Goal: Subscribe to service/newsletter

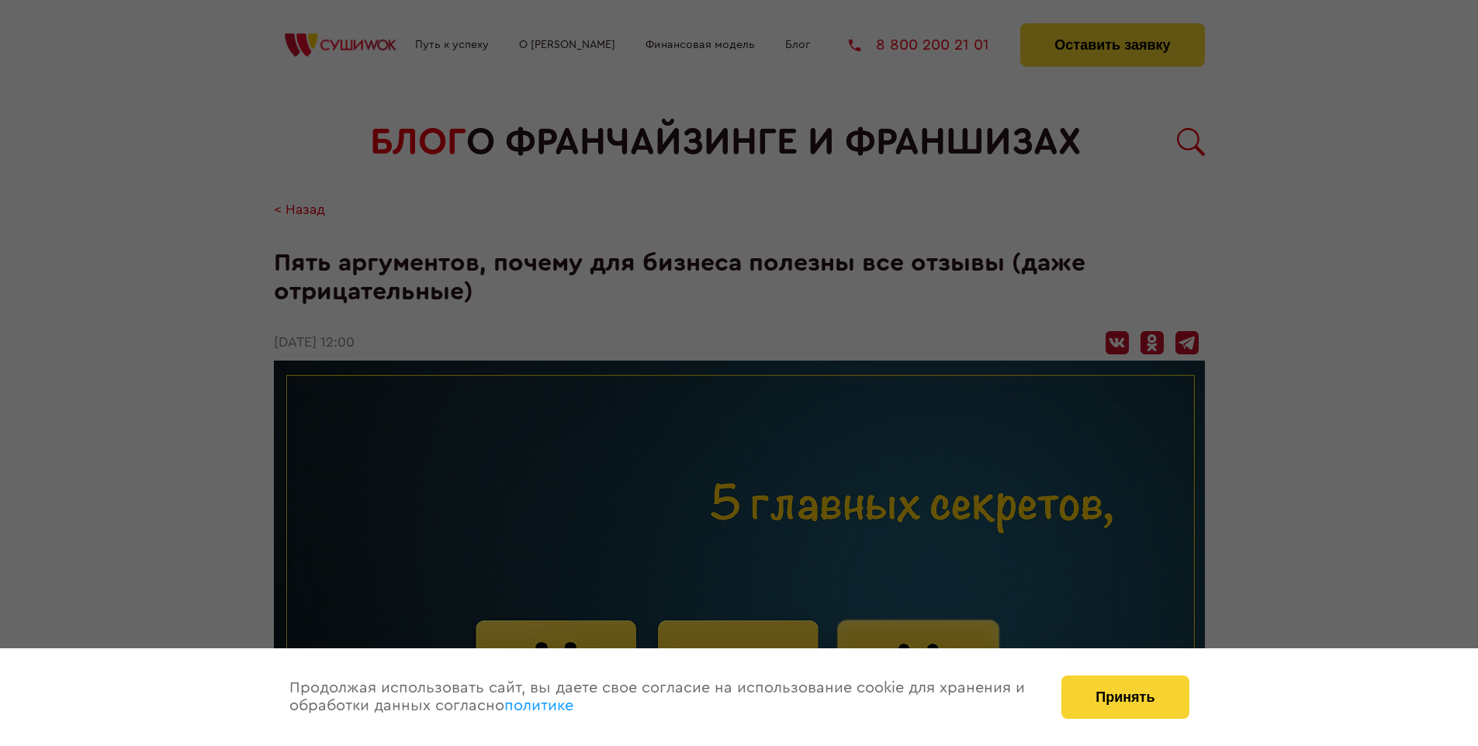
scroll to position [1734, 0]
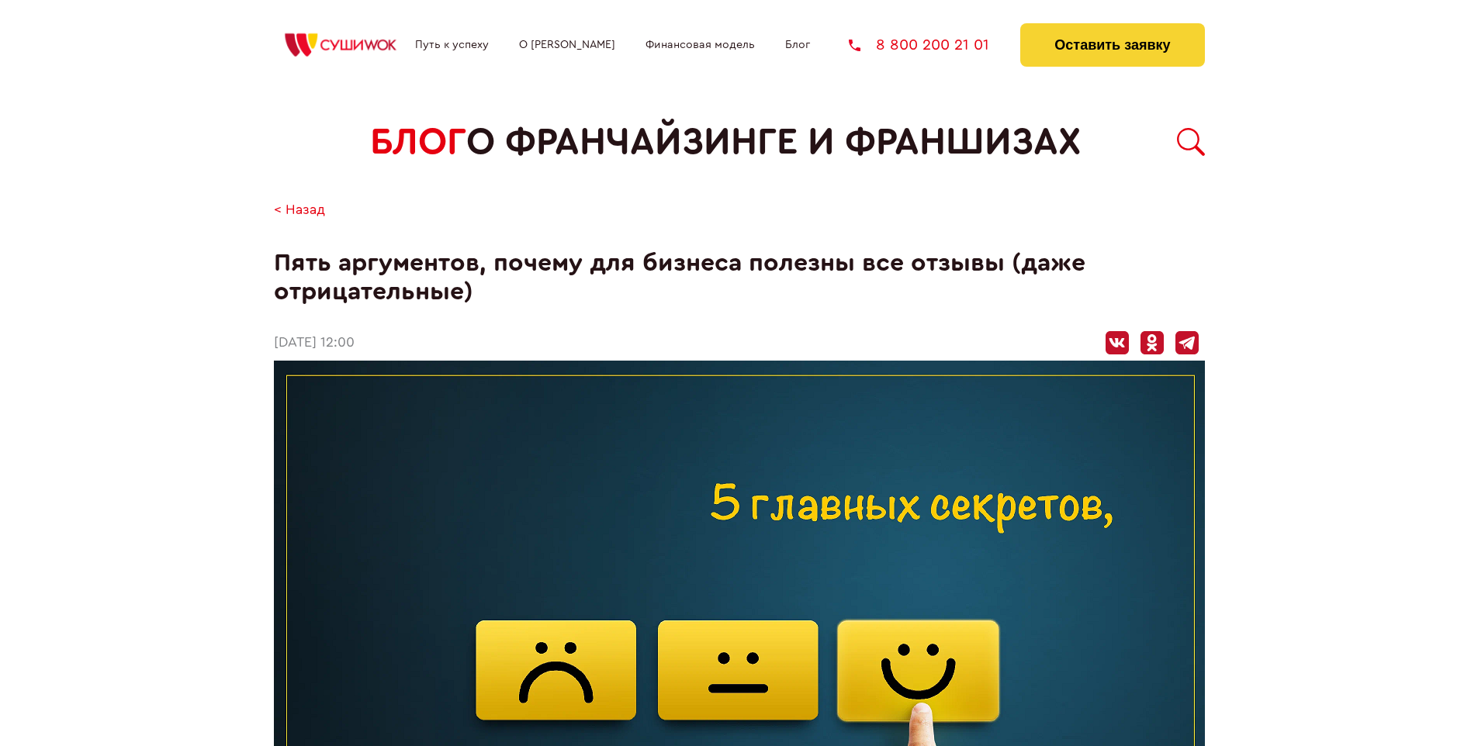
scroll to position [1734, 0]
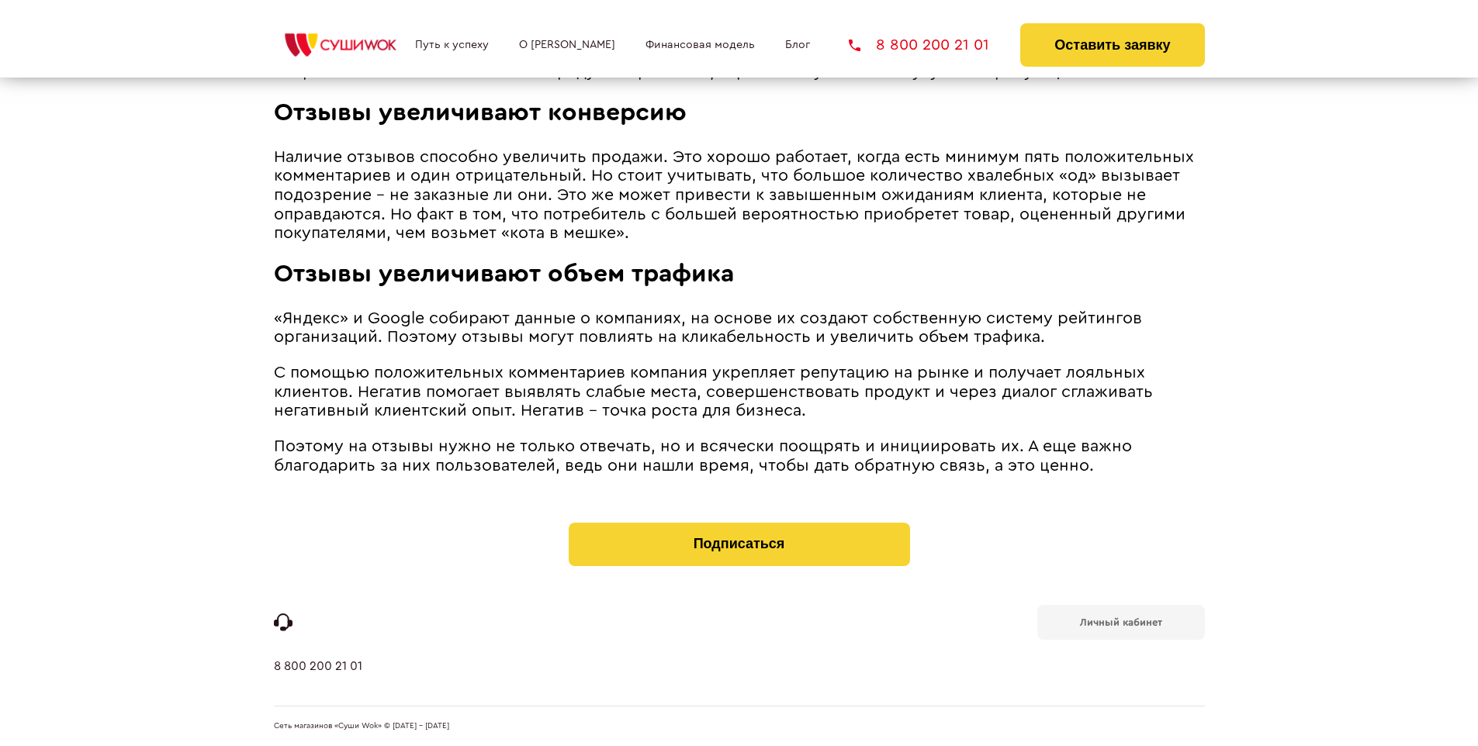
click at [1120, 621] on b "Личный кабинет" at bounding box center [1121, 622] width 82 height 10
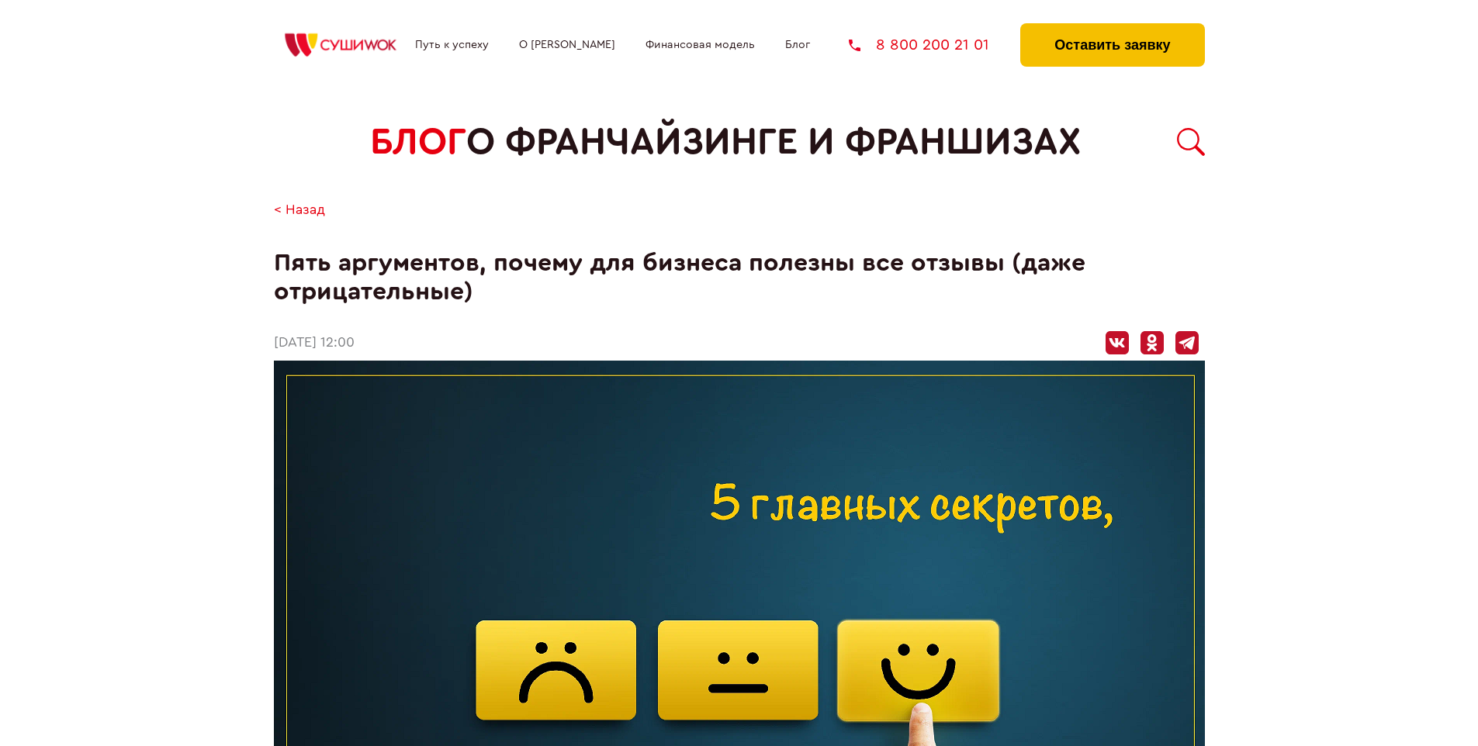
click at [1111, 27] on button "Оставить заявку" at bounding box center [1112, 44] width 184 height 43
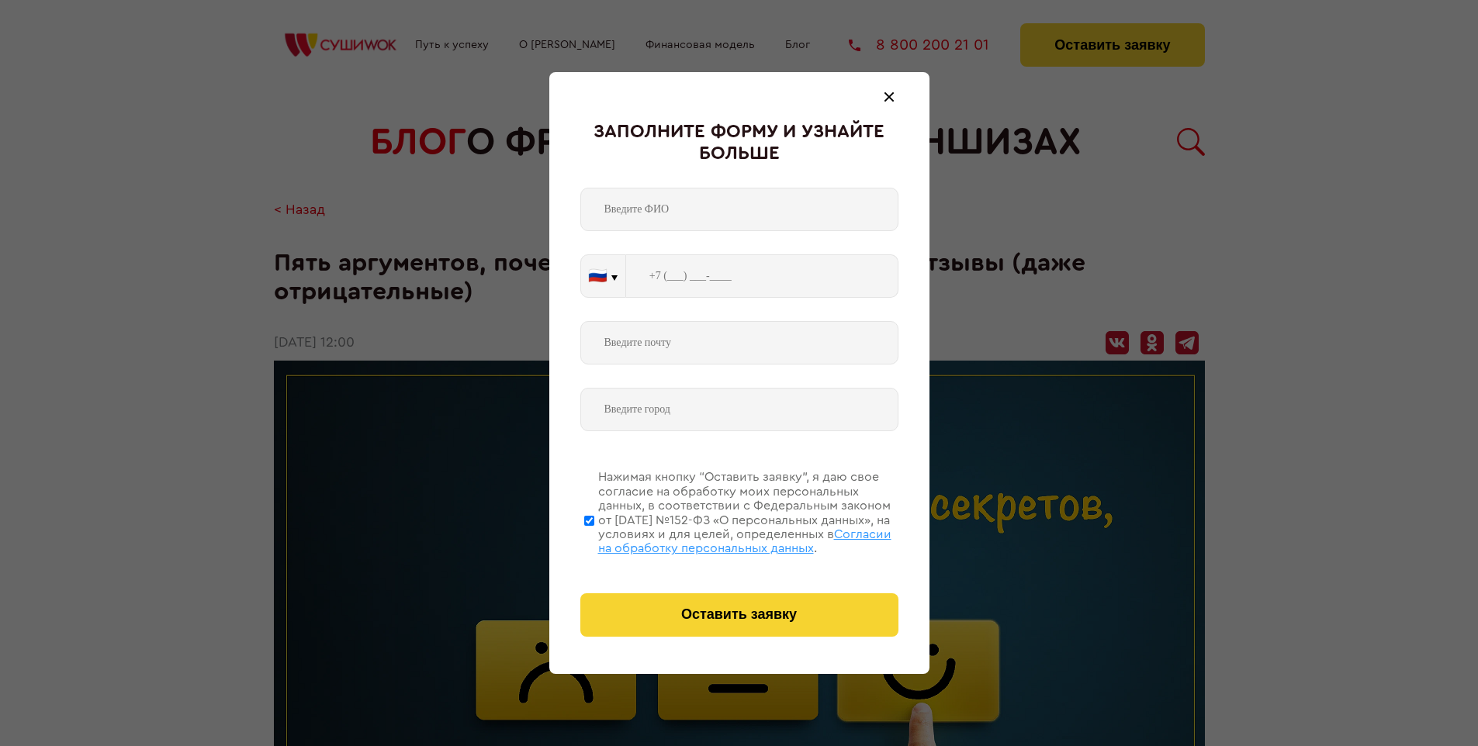
click at [719, 539] on span "Согласии на обработку персональных данных" at bounding box center [744, 541] width 293 height 26
click at [594, 539] on input "Нажимая кнопку “Оставить заявку”, я даю свое согласие на обработку моих персона…" at bounding box center [589, 520] width 10 height 124
checkbox input "false"
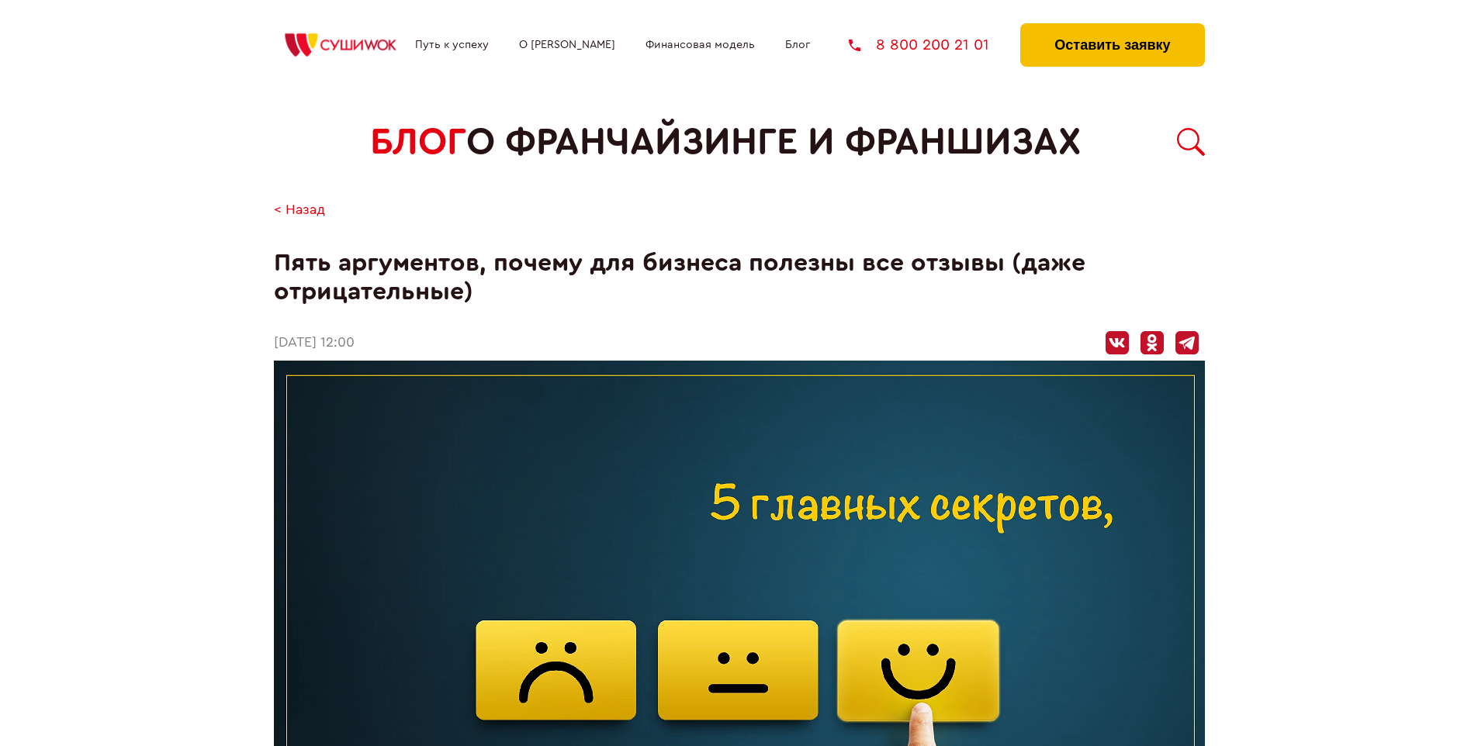
click at [1111, 27] on button "Оставить заявку" at bounding box center [1112, 44] width 184 height 43
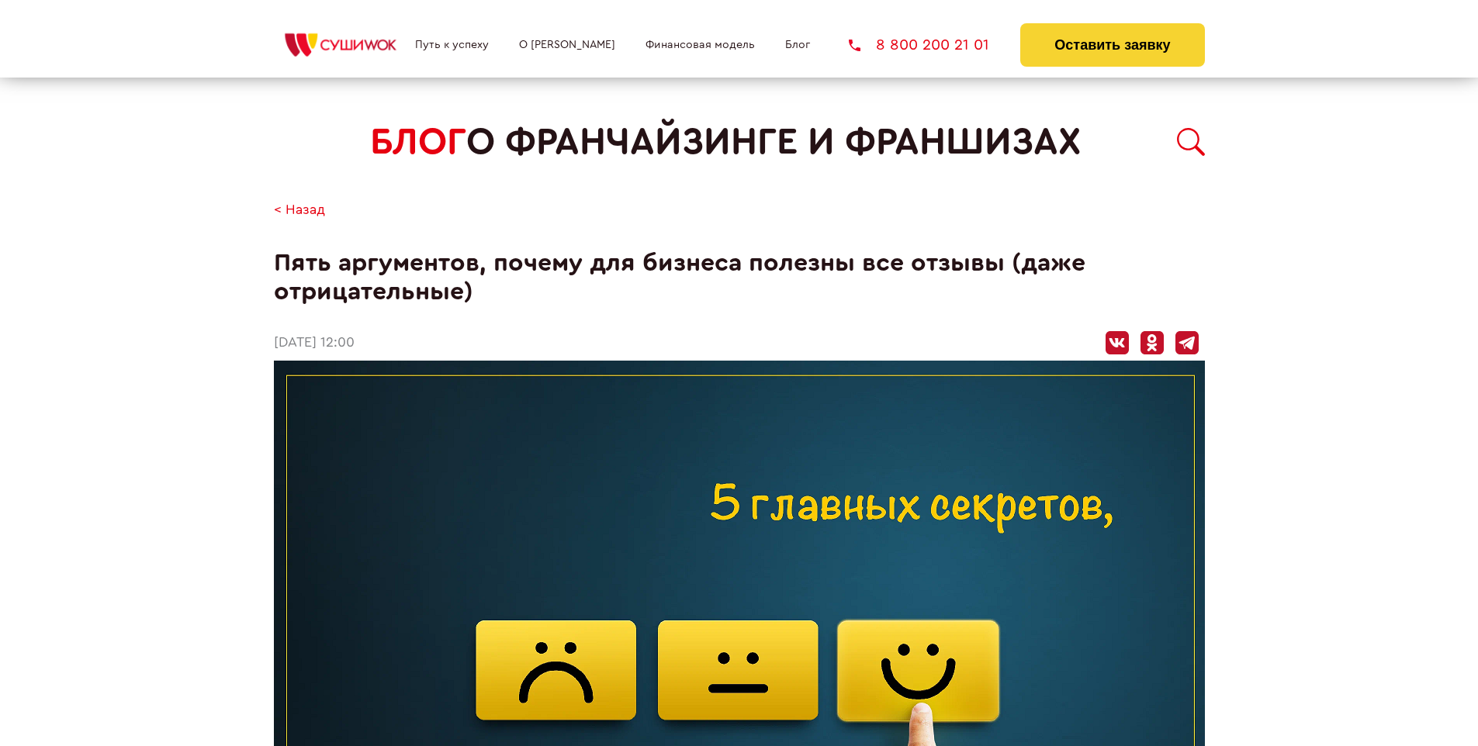
scroll to position [1734, 0]
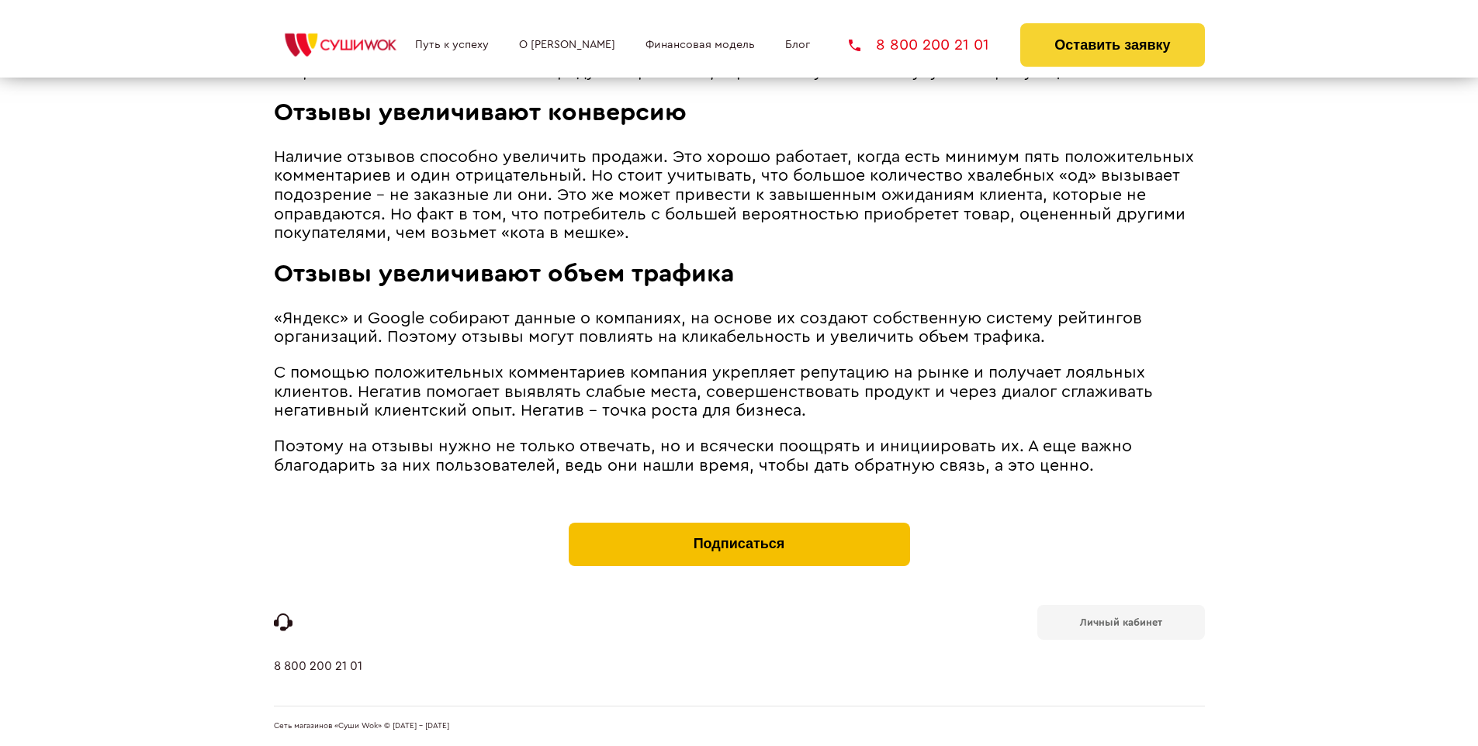
click at [738, 526] on button "Подписаться" at bounding box center [739, 544] width 341 height 43
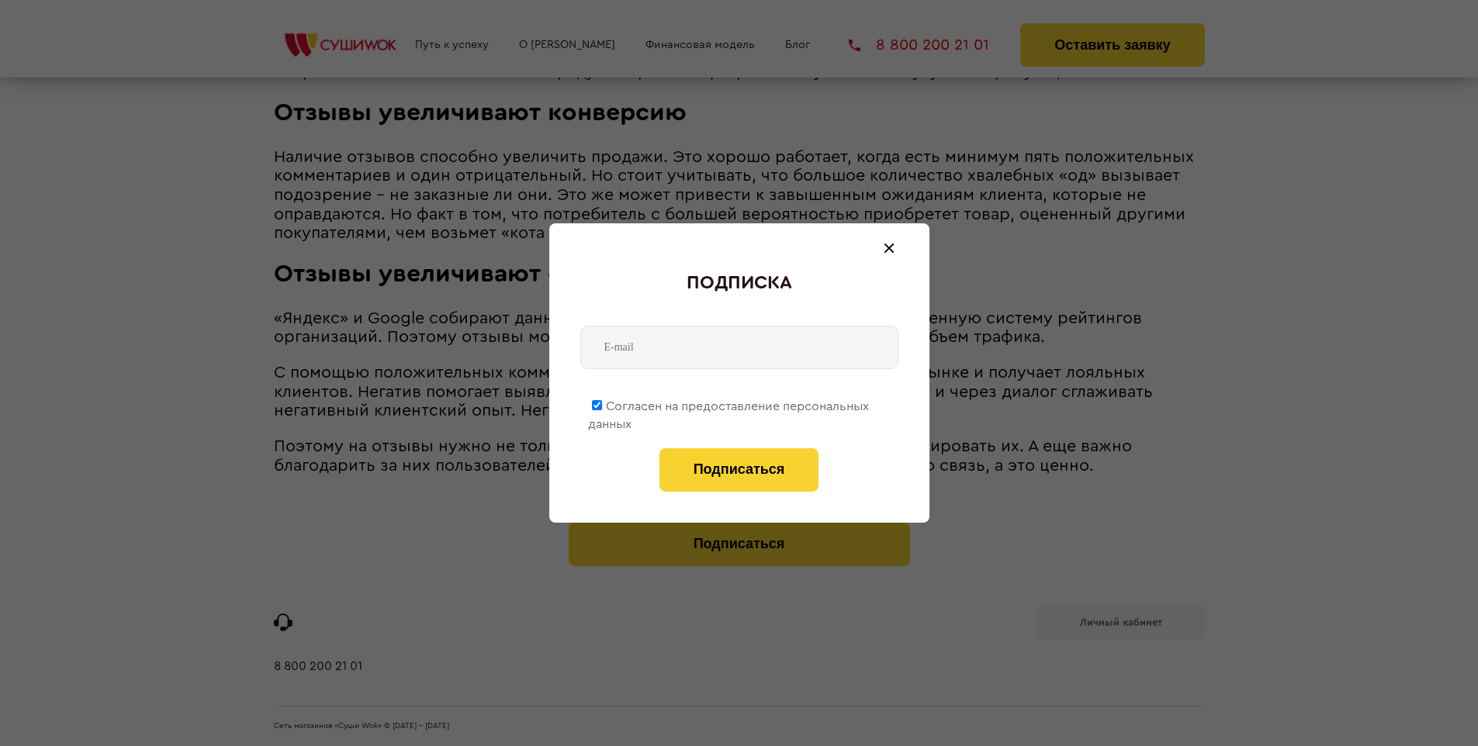
click at [729, 403] on span "Согласен на предоставление персональных данных" at bounding box center [728, 415] width 281 height 30
click at [602, 403] on input "Согласен на предоставление персональных данных" at bounding box center [597, 405] width 10 height 10
checkbox input "false"
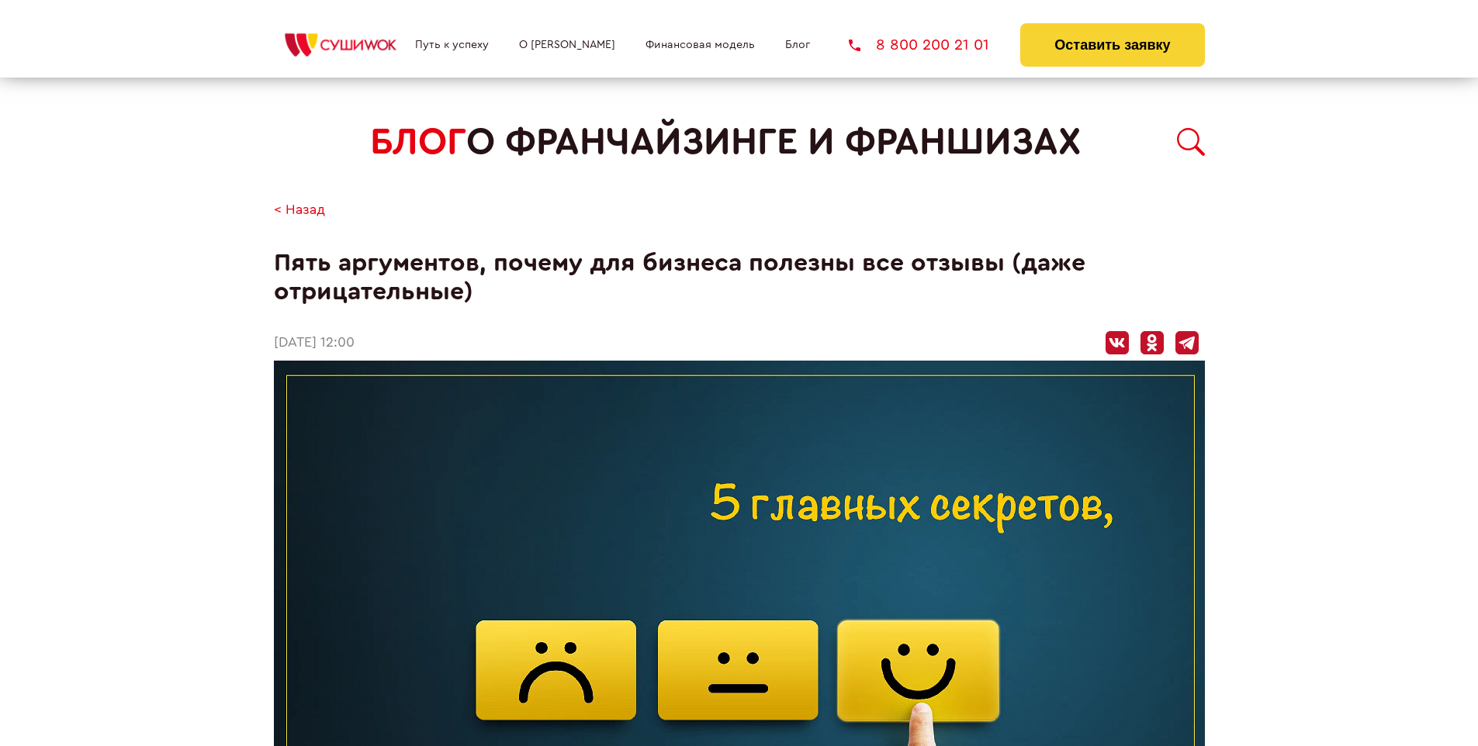
scroll to position [1734, 0]
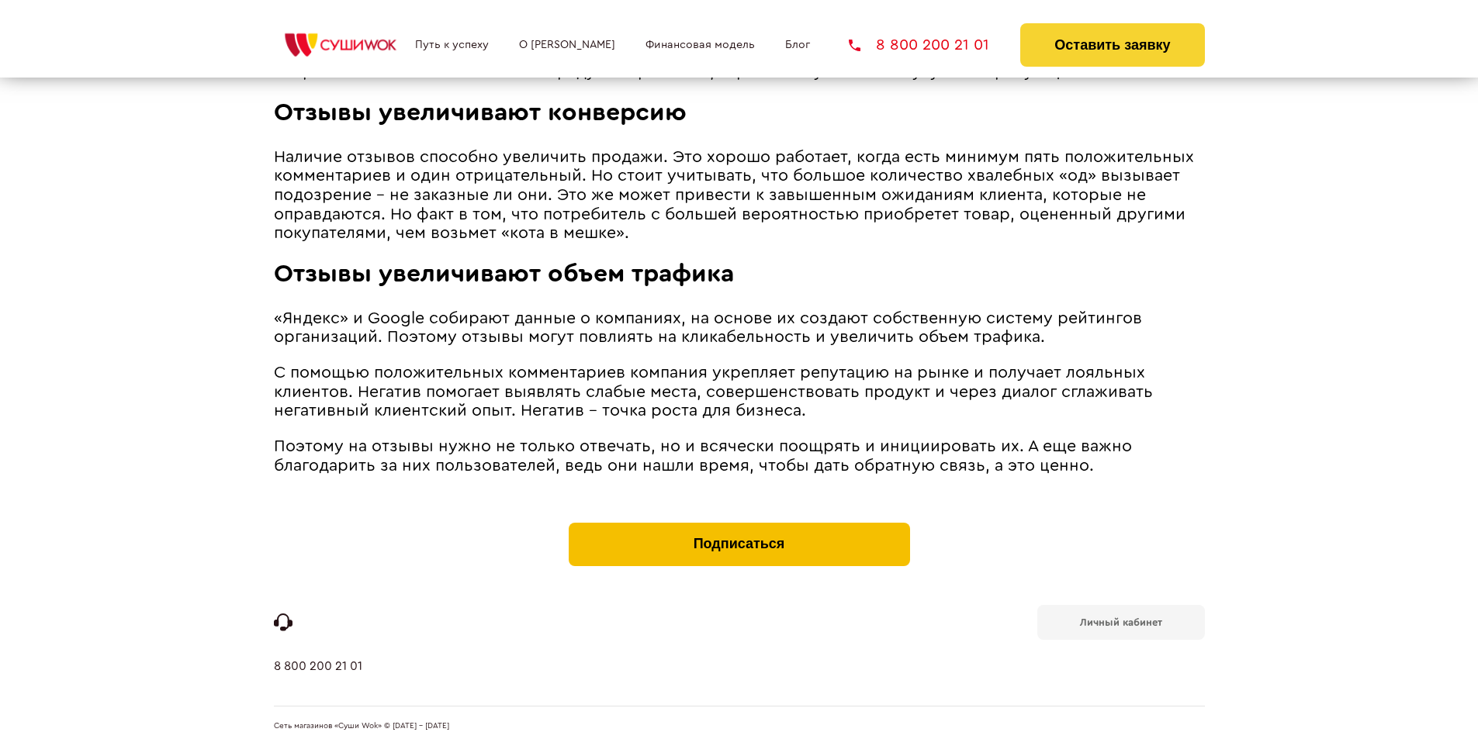
click at [738, 526] on button "Подписаться" at bounding box center [739, 544] width 341 height 43
